Goal: Transaction & Acquisition: Purchase product/service

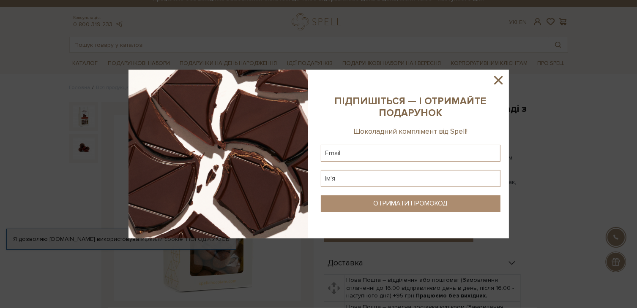
scroll to position [10, 0]
click at [500, 83] on icon at bounding box center [498, 80] width 8 height 8
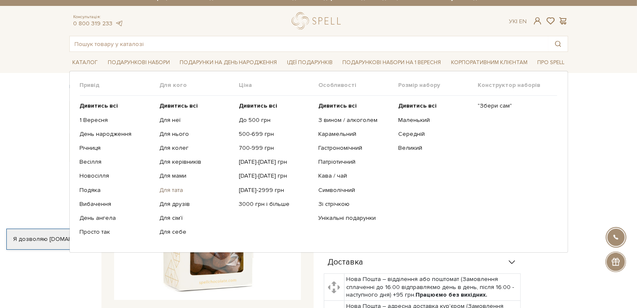
click at [175, 191] on link "Для тата" at bounding box center [195, 191] width 73 height 8
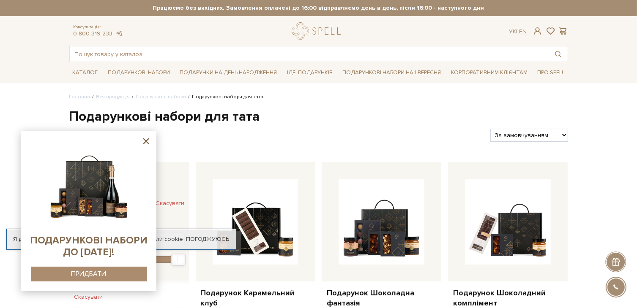
click at [143, 141] on icon at bounding box center [146, 141] width 11 height 11
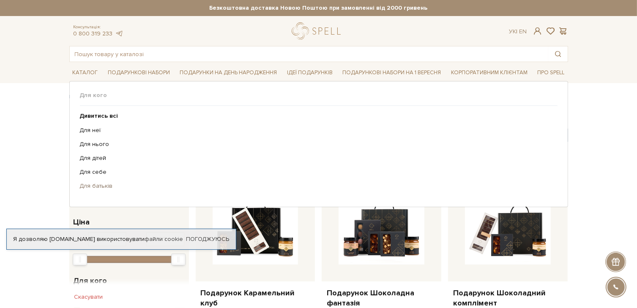
click at [96, 186] on link "Для батьків" at bounding box center [315, 187] width 471 height 8
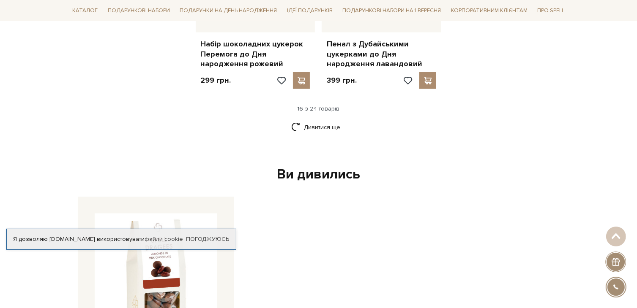
scroll to position [1183, 0]
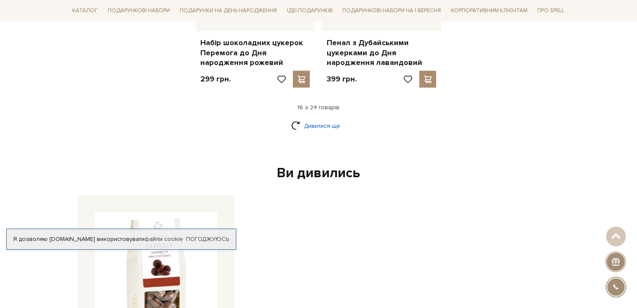
click at [328, 119] on link "Дивитися ще" at bounding box center [318, 126] width 55 height 15
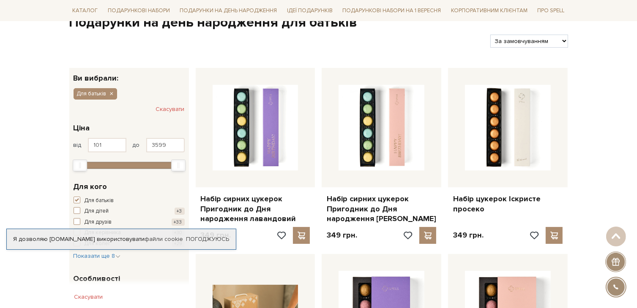
scroll to position [0, 0]
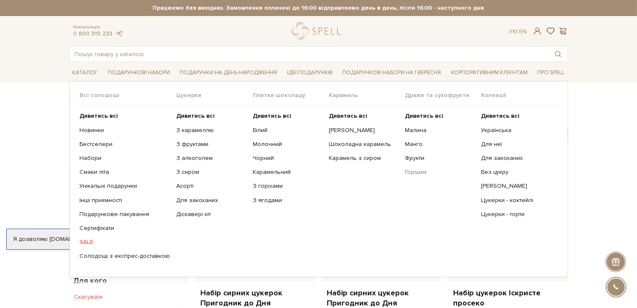
click at [414, 169] on link "Горішки" at bounding box center [440, 173] width 70 height 8
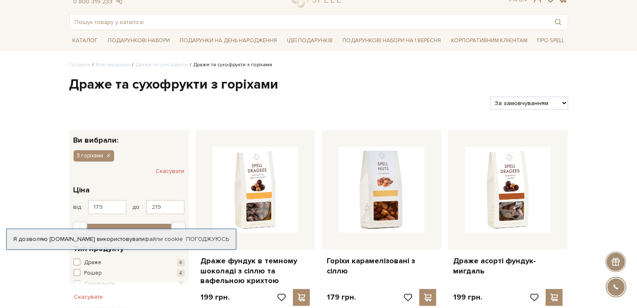
scroll to position [79, 0]
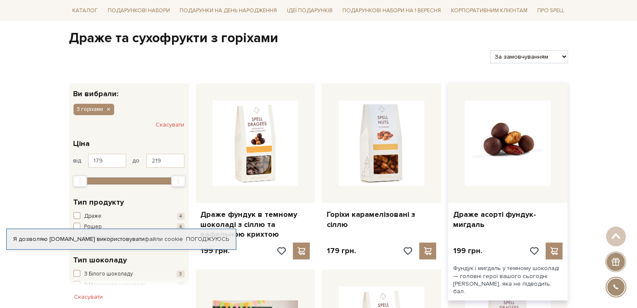
click at [509, 161] on img at bounding box center [508, 144] width 86 height 86
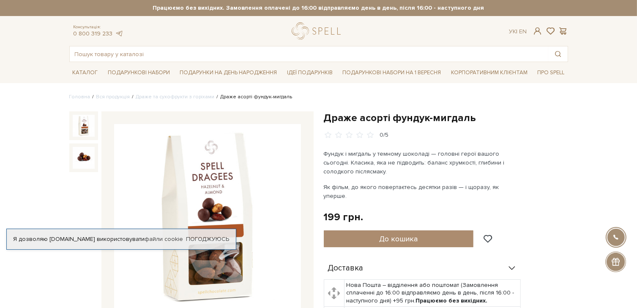
scroll to position [68, 0]
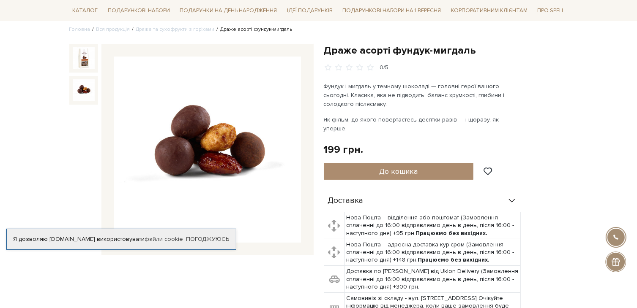
click at [79, 86] on img at bounding box center [84, 90] width 22 height 22
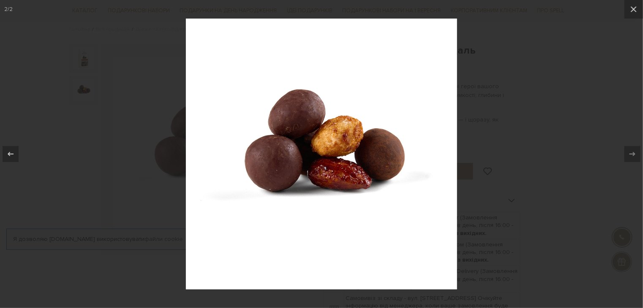
click at [585, 104] on div at bounding box center [321, 154] width 643 height 308
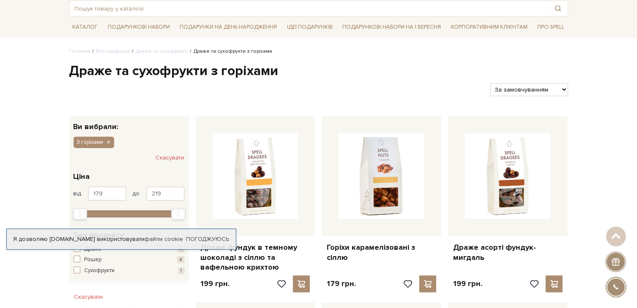
scroll to position [76, 0]
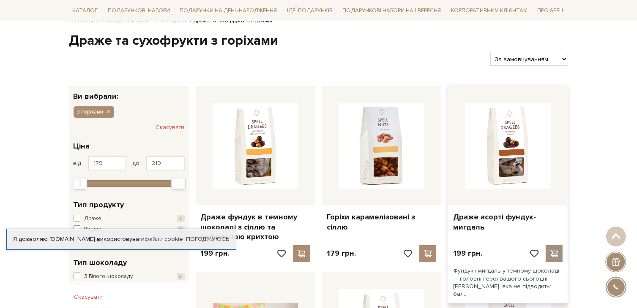
click at [549, 251] on span at bounding box center [554, 254] width 11 height 8
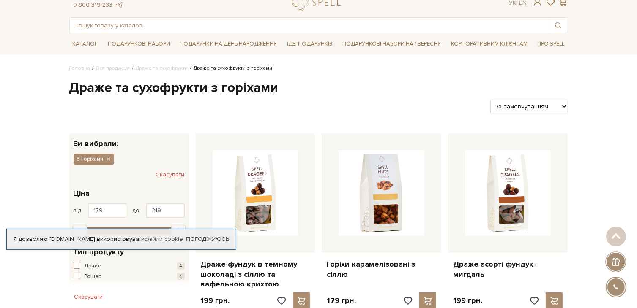
scroll to position [0, 0]
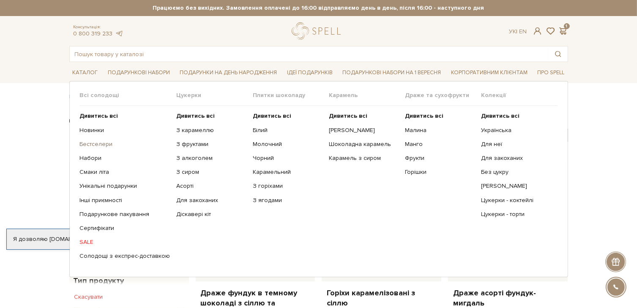
click at [88, 143] on link "Бестселери" at bounding box center [125, 145] width 90 height 8
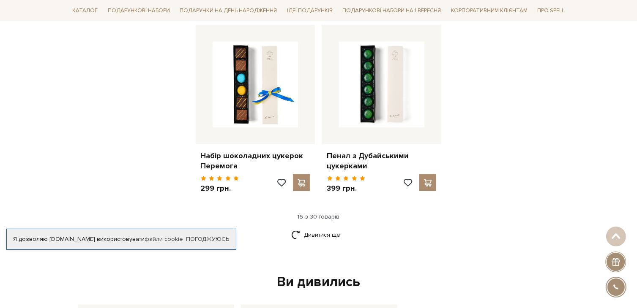
scroll to position [1119, 0]
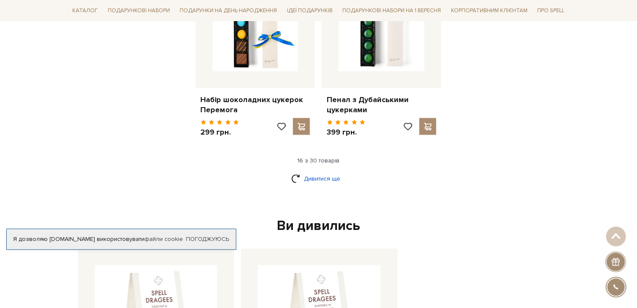
click at [310, 172] on link "Дивитися ще" at bounding box center [318, 179] width 55 height 15
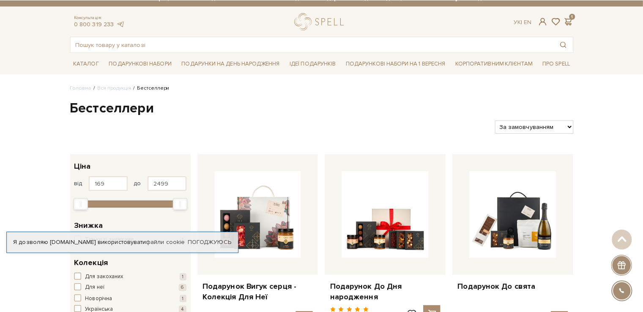
scroll to position [0, 0]
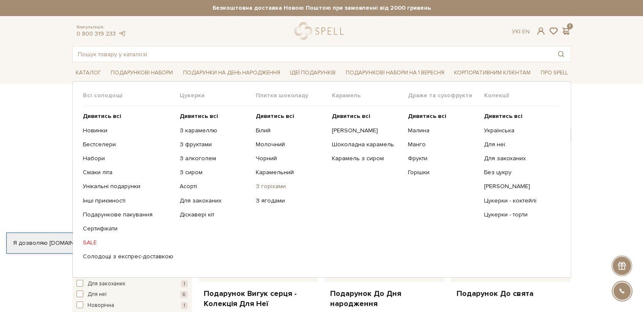
click at [265, 186] on link "З горіхами" at bounding box center [291, 187] width 70 height 8
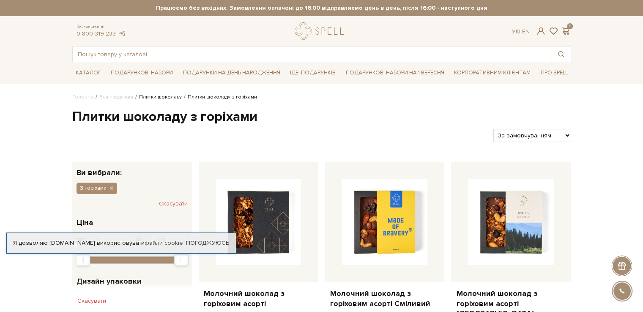
click at [152, 99] on link "Плитки шоколаду" at bounding box center [160, 97] width 43 height 6
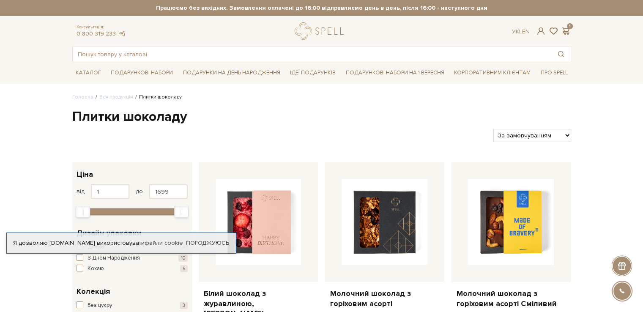
click at [519, 136] on select "За замовчуванням За Ціною (зростання) За Ціною (зменшення) Новинки За популярні…" at bounding box center [531, 135] width 77 height 13
select select "https://spellchocolate.com/our-productions/plitki-shokoladu/?sort=p.viewed&orde…"
click at [493, 129] on select "За замовчуванням За Ціною (зростання) За Ціною (зменшення) Новинки За популярні…" at bounding box center [531, 135] width 77 height 13
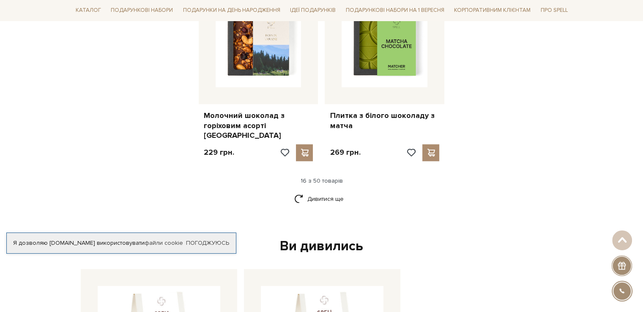
scroll to position [1120, 0]
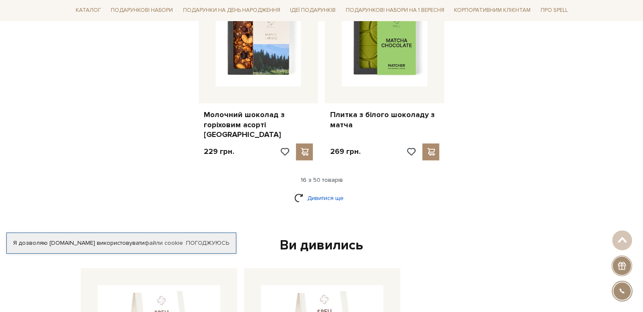
click at [337, 191] on link "Дивитися ще" at bounding box center [321, 198] width 55 height 15
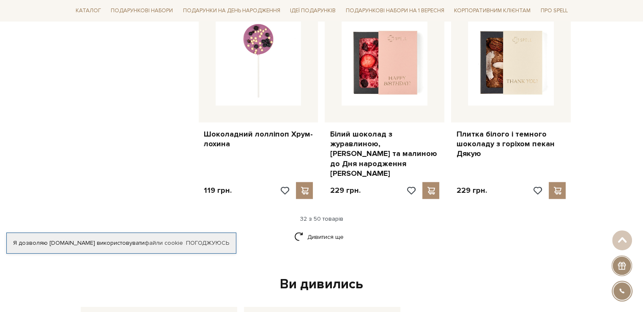
scroll to position [2014, 0]
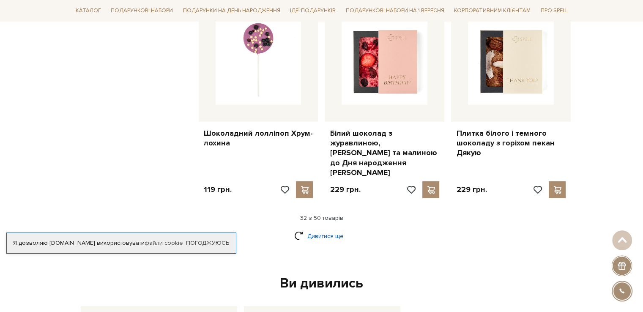
click at [331, 229] on link "Дивитися ще" at bounding box center [321, 236] width 55 height 15
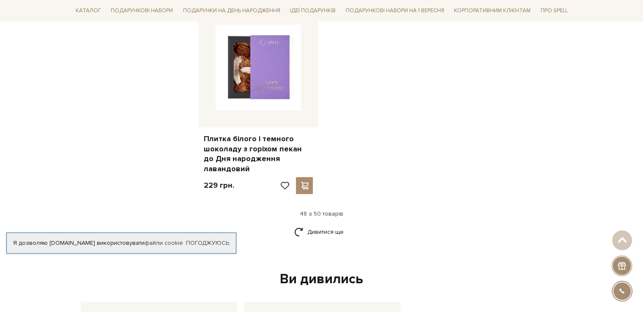
scroll to position [3186, 0]
click at [336, 224] on link "Дивитися ще" at bounding box center [321, 231] width 55 height 15
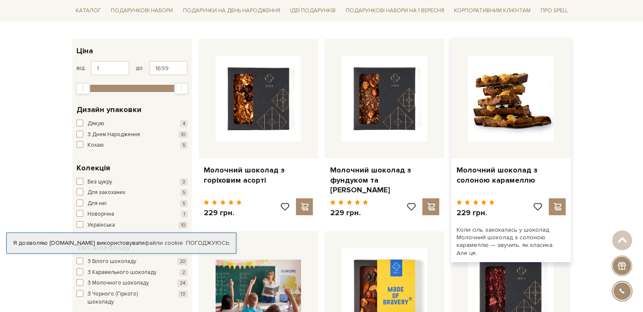
scroll to position [123, 0]
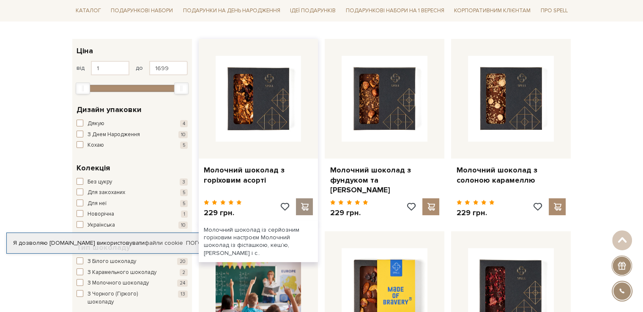
click at [302, 207] on span at bounding box center [304, 207] width 11 height 8
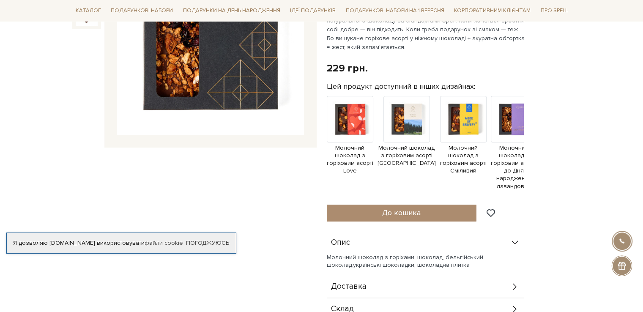
scroll to position [177, 0]
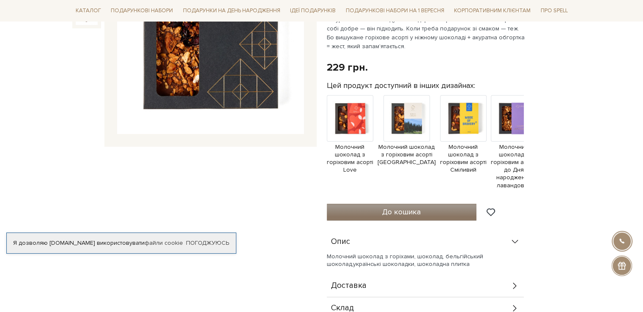
click at [397, 214] on span "До кошика" at bounding box center [401, 211] width 38 height 9
click at [369, 215] on button "До кошика" at bounding box center [402, 212] width 150 height 17
click at [370, 215] on button "До кошика" at bounding box center [402, 212] width 150 height 17
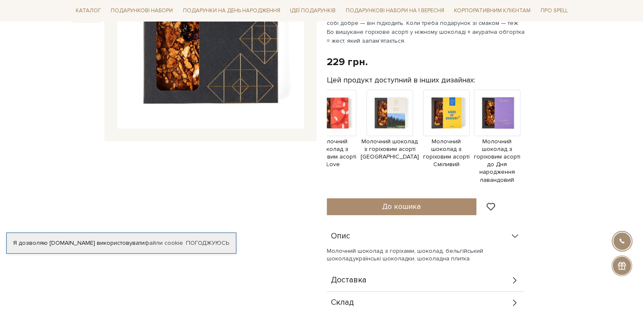
scroll to position [183, 0]
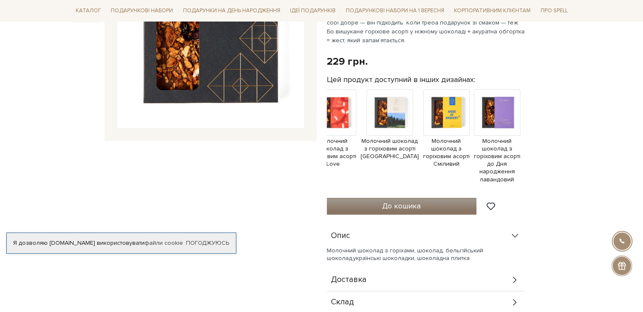
click at [412, 213] on button "До кошика" at bounding box center [402, 206] width 150 height 17
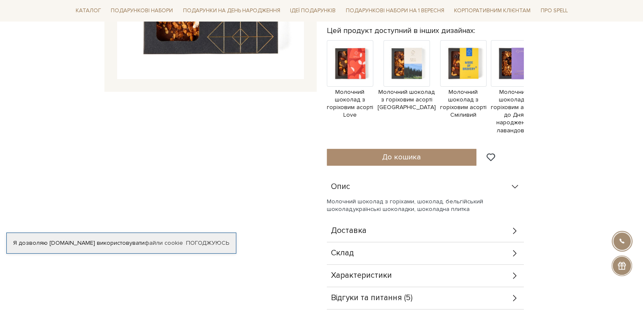
scroll to position [235, 0]
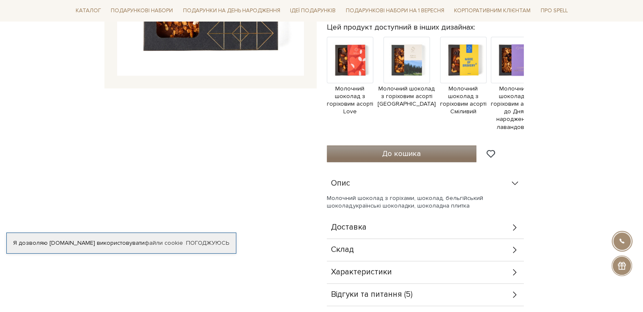
click at [419, 150] on span "До кошика" at bounding box center [401, 153] width 38 height 9
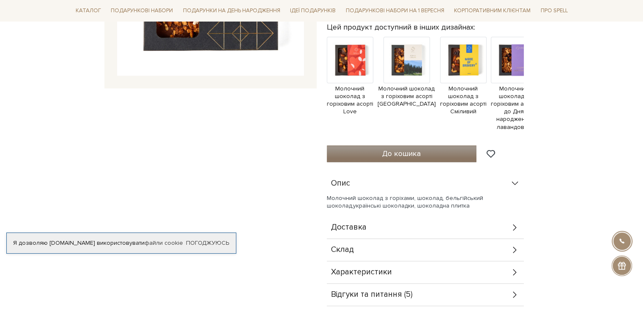
click at [419, 150] on span "До кошика" at bounding box center [401, 153] width 38 height 9
click at [417, 148] on button "До кошика" at bounding box center [402, 153] width 150 height 17
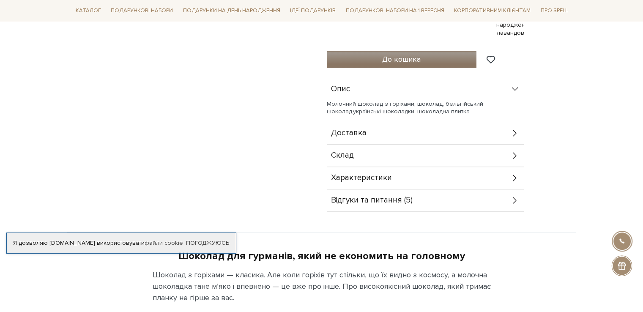
scroll to position [330, 0]
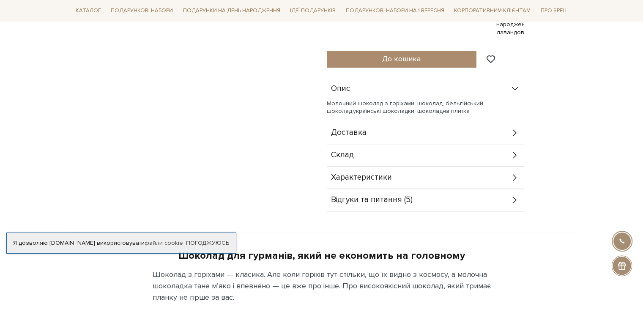
click at [514, 200] on icon at bounding box center [514, 199] width 9 height 9
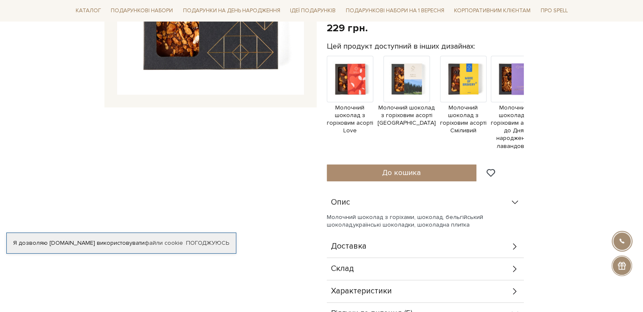
scroll to position [216, 0]
click at [489, 170] on span at bounding box center [490, 173] width 11 height 8
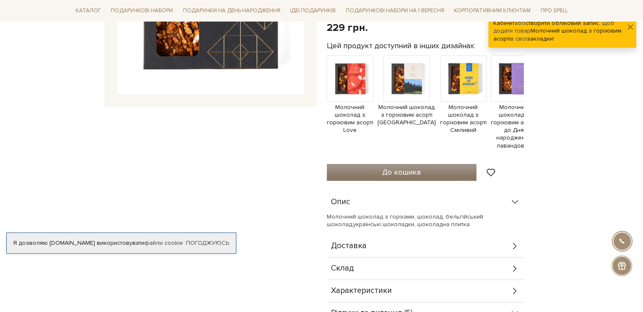
click at [450, 175] on button "До кошика" at bounding box center [402, 172] width 150 height 17
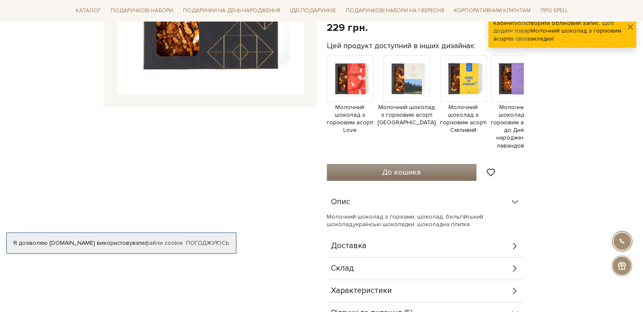
click at [450, 175] on button "До кошика" at bounding box center [402, 172] width 150 height 17
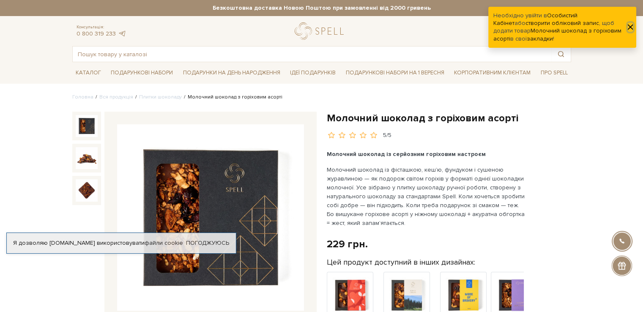
click at [629, 29] on button "button" at bounding box center [630, 27] width 5 height 9
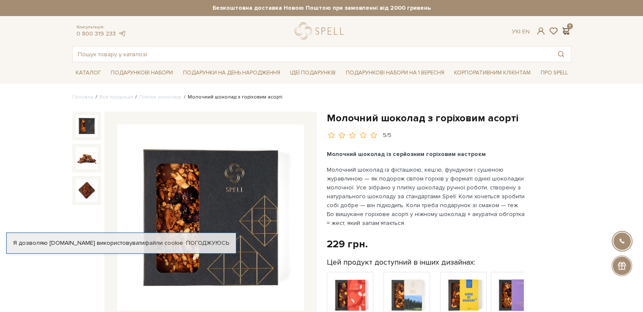
click at [569, 31] on span at bounding box center [566, 31] width 10 height 9
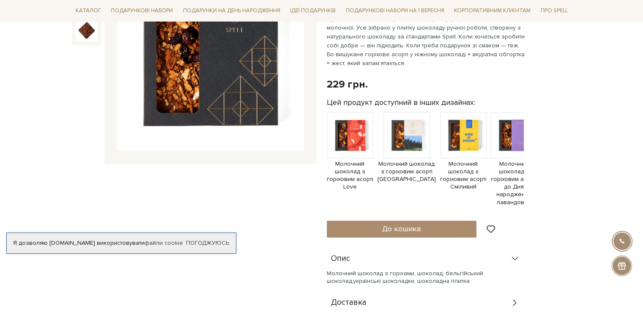
scroll to position [162, 0]
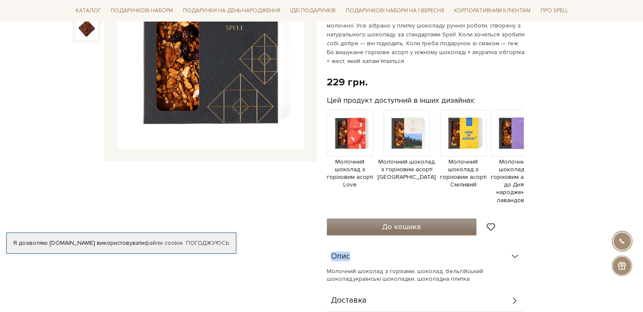
drag, startPoint x: 392, startPoint y: 237, endPoint x: 396, endPoint y: 230, distance: 7.9
click at [396, 230] on div "Молочний шоколад з горіховим асорті 5/5 Молочний шоколад із серйозним горіховим…" at bounding box center [449, 247] width 244 height 594
click at [396, 230] on span "До кошика" at bounding box center [401, 226] width 38 height 9
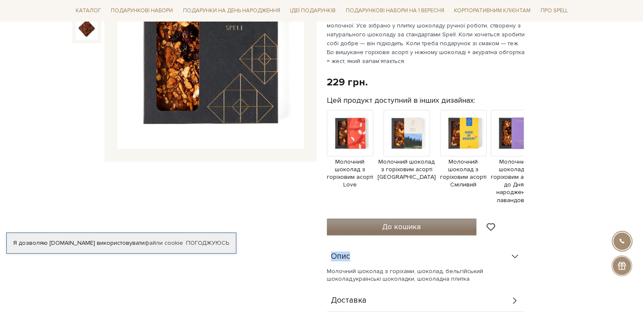
click at [396, 230] on span "До кошика" at bounding box center [401, 226] width 38 height 9
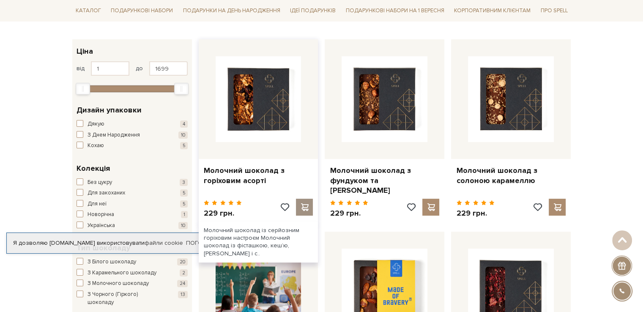
click at [304, 207] on span at bounding box center [304, 207] width 11 height 8
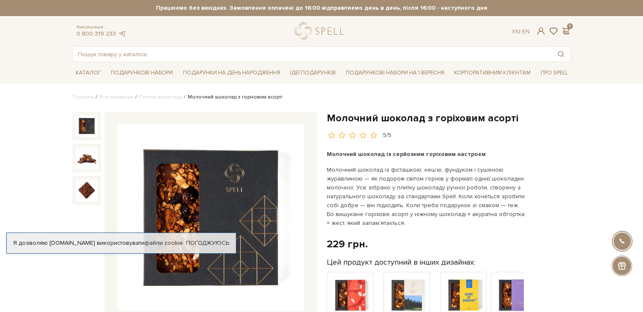
scroll to position [144, 0]
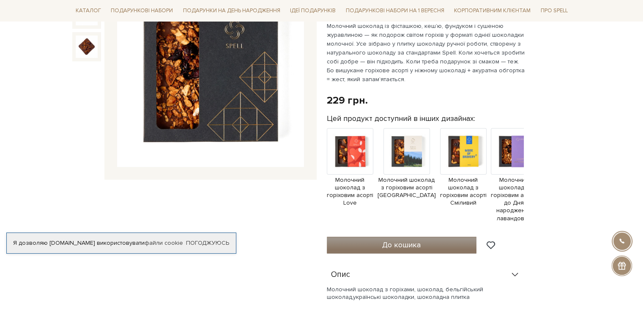
click at [426, 247] on button "До кошика" at bounding box center [402, 245] width 150 height 17
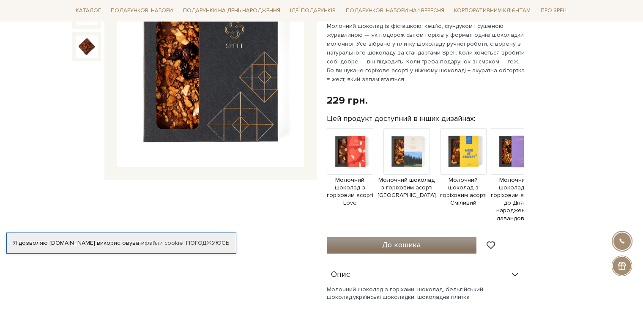
click at [426, 247] on button "До кошика" at bounding box center [402, 245] width 150 height 17
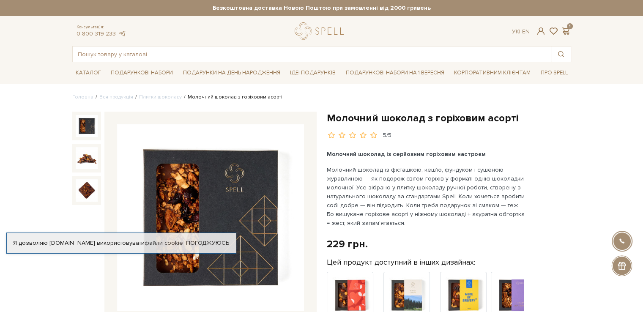
scroll to position [166, 0]
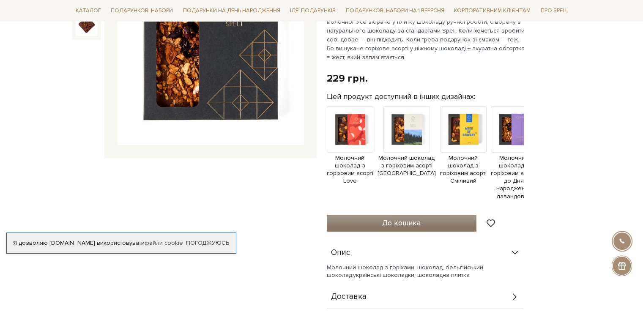
click at [379, 229] on button "До кошика" at bounding box center [402, 223] width 150 height 17
click at [362, 220] on button "До кошика" at bounding box center [402, 223] width 150 height 17
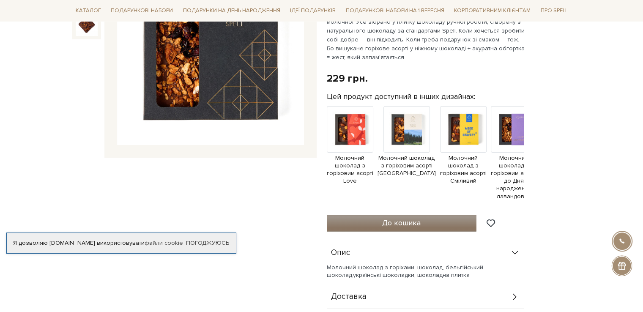
click at [362, 220] on button "До кошика" at bounding box center [402, 223] width 150 height 17
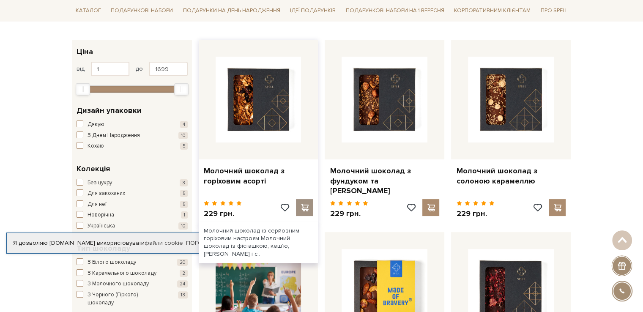
click at [306, 204] on span at bounding box center [304, 208] width 11 height 8
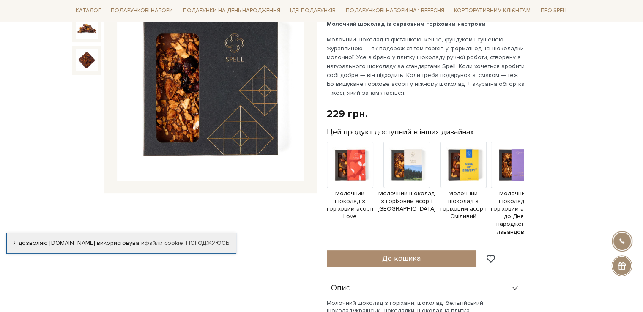
scroll to position [130, 0]
click at [387, 255] on span "До кошика" at bounding box center [401, 258] width 38 height 9
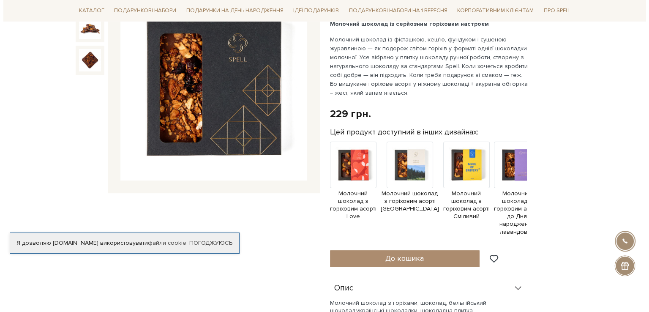
scroll to position [0, 0]
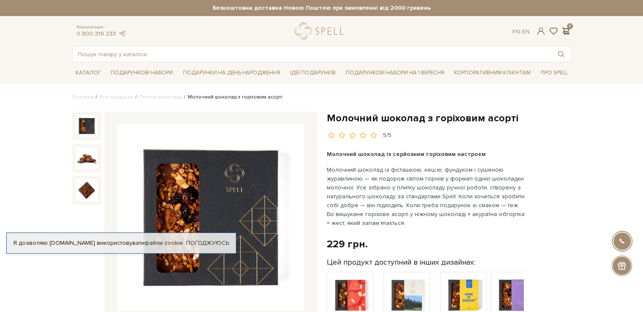
click at [566, 30] on span at bounding box center [566, 31] width 10 height 9
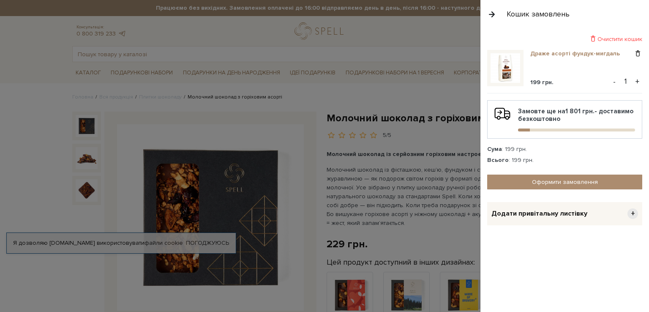
click at [544, 54] on link "Драже асорті фундук-мигдаль" at bounding box center [578, 54] width 96 height 8
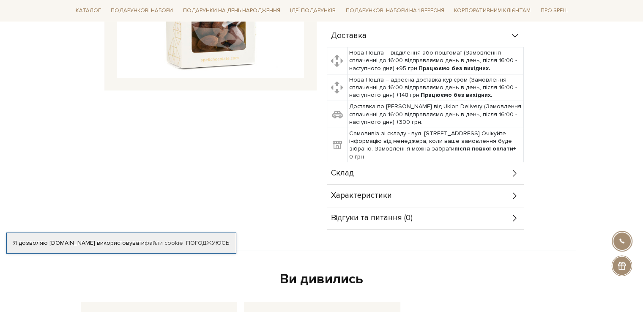
scroll to position [233, 0]
click at [511, 191] on icon at bounding box center [514, 195] width 9 height 9
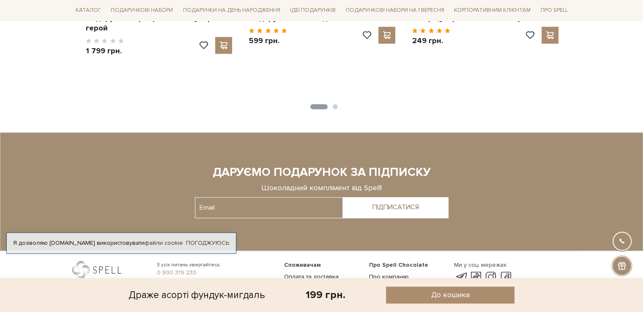
scroll to position [1286, 0]
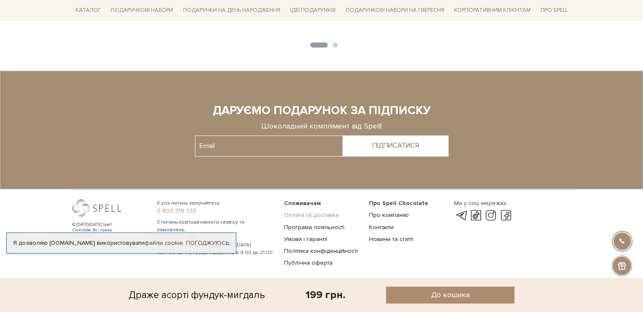
click at [306, 211] on link "Оплата та доставка" at bounding box center [311, 214] width 55 height 7
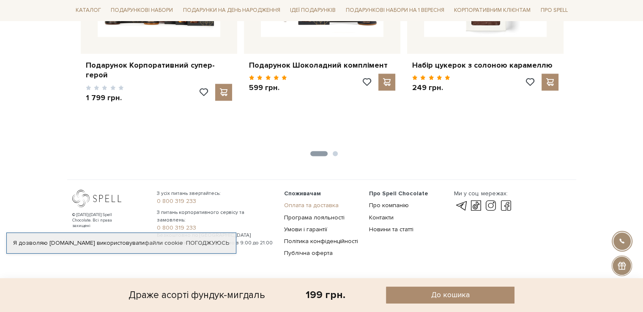
scroll to position [1168, 0]
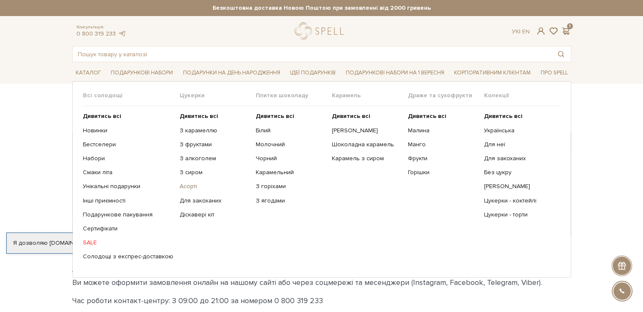
click at [188, 186] on link "Асорті" at bounding box center [215, 187] width 70 height 8
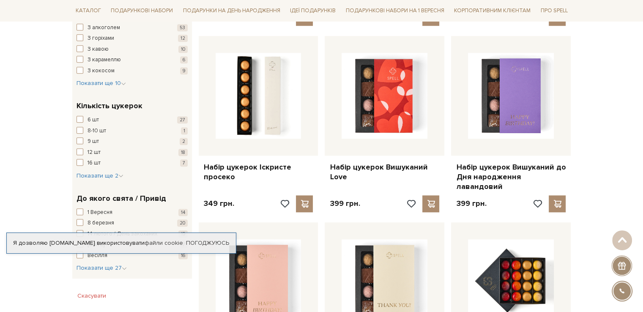
scroll to position [673, 0]
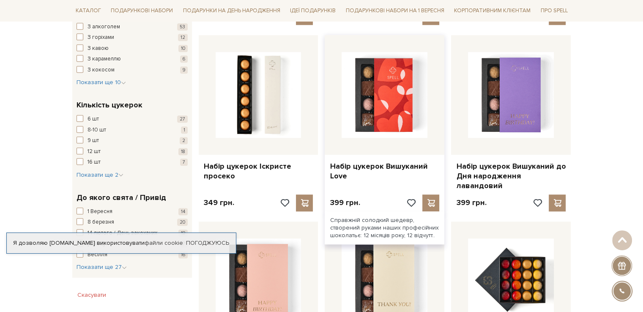
click at [362, 138] on div at bounding box center [385, 95] width 120 height 120
click at [348, 167] on link "Набір цукерок Вишуканий Love" at bounding box center [384, 171] width 109 height 20
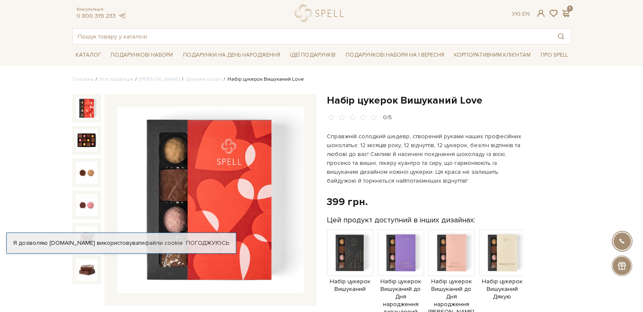
scroll to position [19, 0]
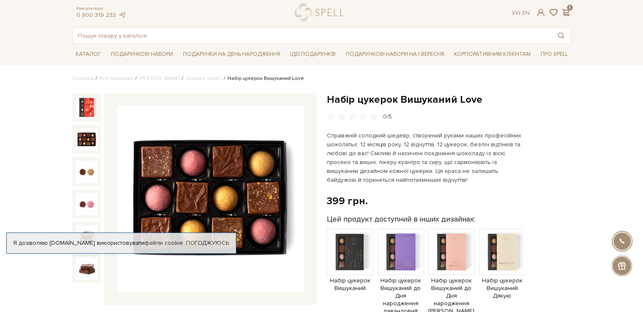
click at [85, 149] on img at bounding box center [87, 139] width 22 height 22
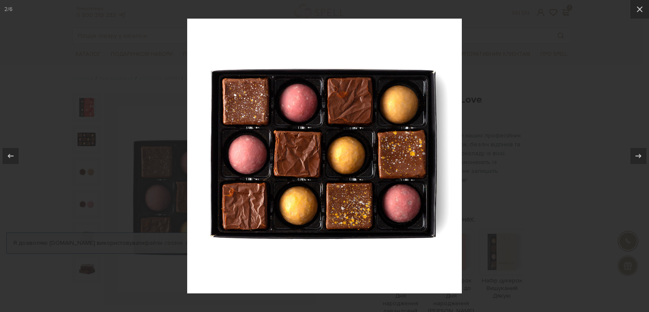
click at [513, 142] on div at bounding box center [324, 156] width 649 height 312
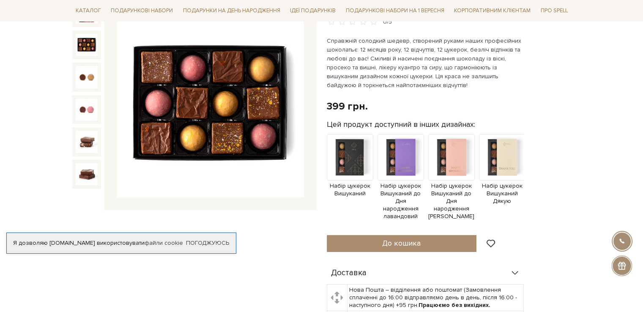
scroll to position [113, 0]
click at [353, 154] on img at bounding box center [350, 157] width 46 height 46
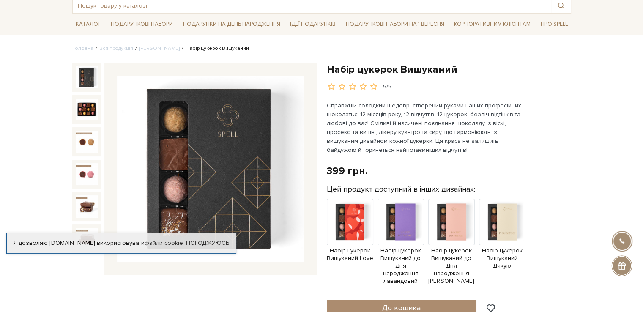
scroll to position [49, 0]
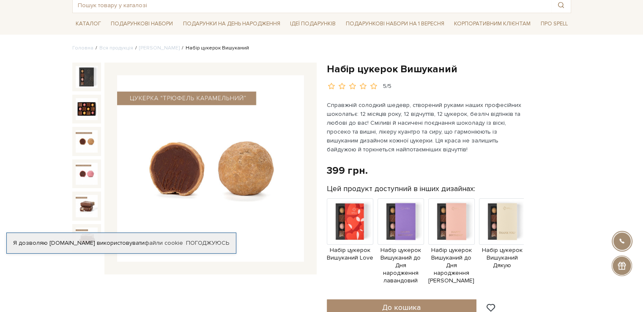
click at [91, 137] on img at bounding box center [87, 141] width 22 height 22
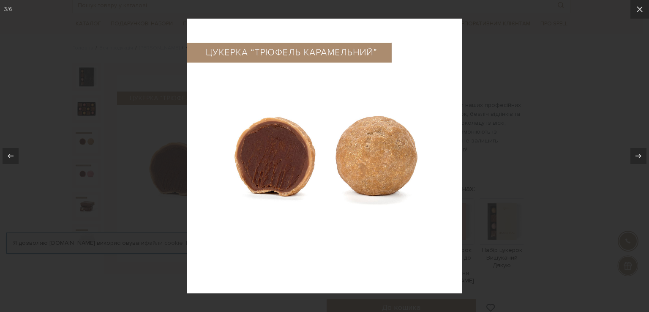
click at [513, 188] on div at bounding box center [324, 156] width 649 height 312
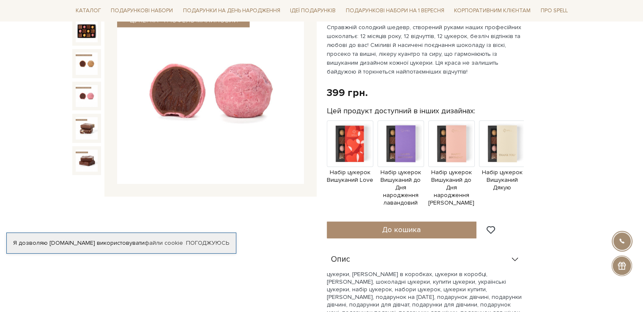
scroll to position [127, 0]
click at [347, 224] on button "До кошика" at bounding box center [402, 229] width 150 height 17
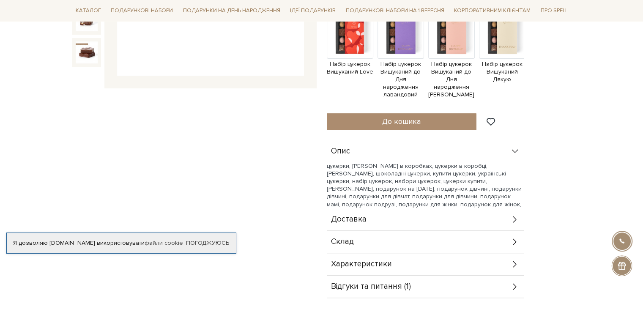
scroll to position [257, 0]
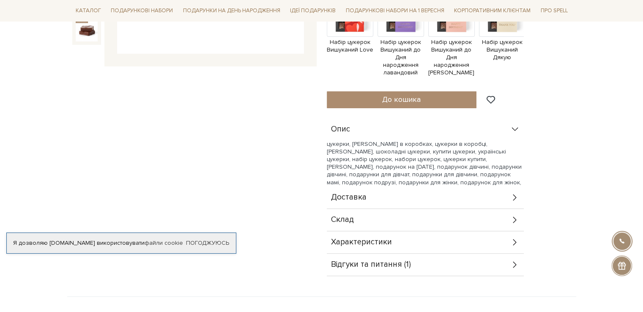
click at [511, 237] on icon at bounding box center [514, 241] width 9 height 9
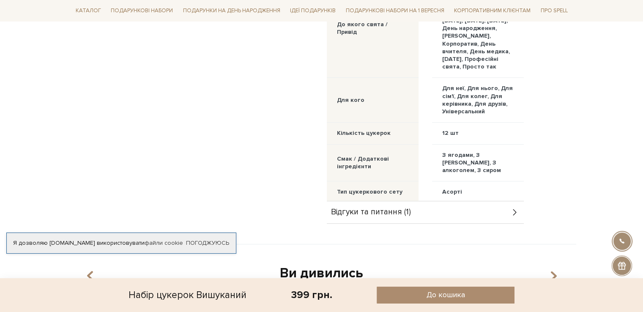
scroll to position [588, 0]
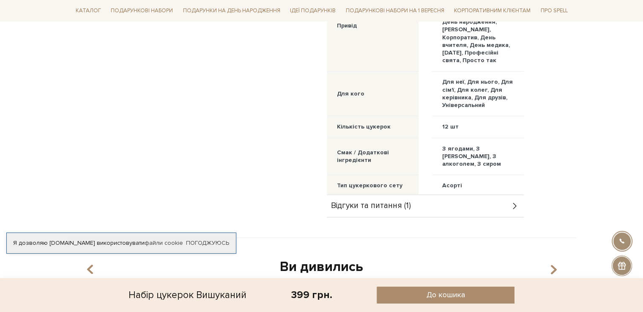
click at [524, 196] on div "Опис цукерки, цукерки в коробках, цукерки в коробці, [PERSON_NAME], шоколадні ц…" at bounding box center [449, 2] width 244 height 430
click at [514, 201] on icon at bounding box center [514, 205] width 9 height 9
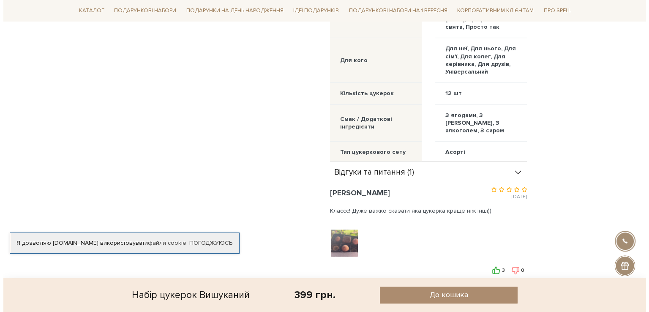
scroll to position [622, 0]
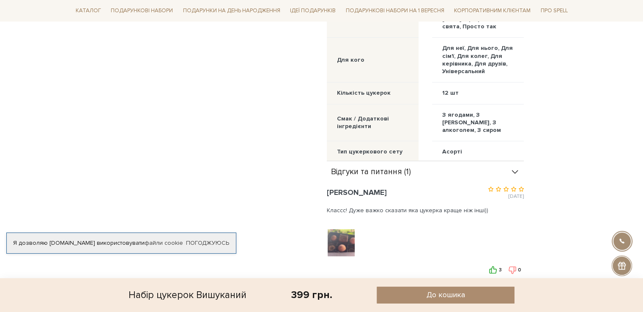
click at [331, 235] on img at bounding box center [341, 243] width 54 height 54
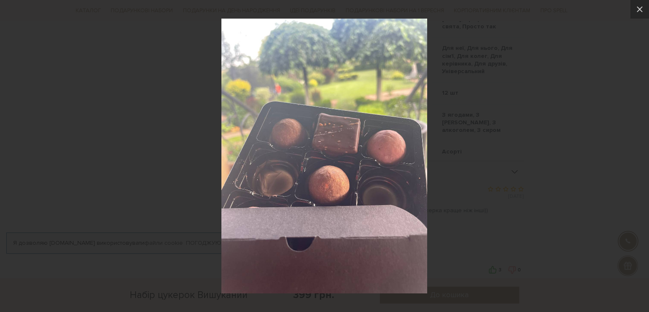
click at [533, 172] on div at bounding box center [324, 156] width 649 height 312
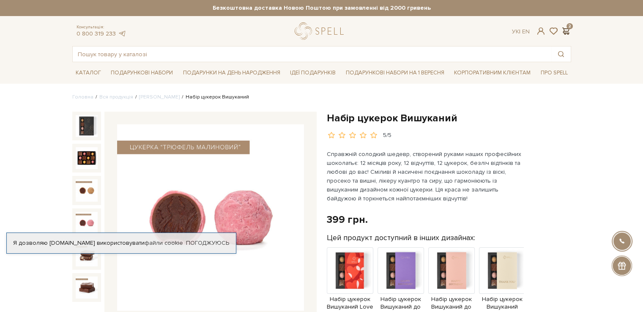
click at [563, 29] on span at bounding box center [566, 31] width 10 height 9
